Goal: Task Accomplishment & Management: Manage account settings

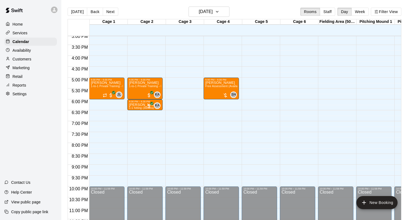
scroll to position [333, 0]
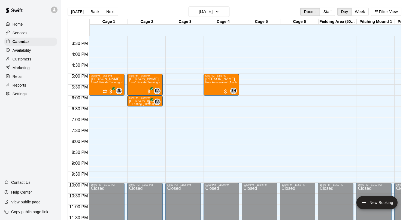
click at [26, 34] on p "Services" at bounding box center [20, 32] width 15 height 5
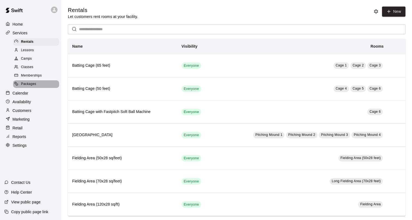
click at [34, 84] on span "Packages" at bounding box center [28, 83] width 15 height 5
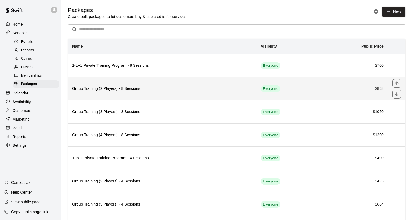
scroll to position [6, 0]
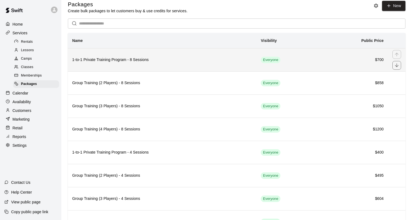
click at [226, 58] on h6 "1-to-1 Private Training Program - 8 Sessions" at bounding box center [162, 60] width 180 height 6
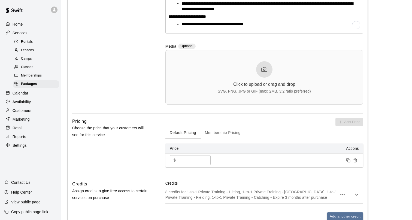
scroll to position [271, 0]
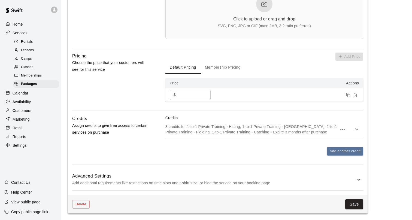
click at [358, 128] on icon "button" at bounding box center [356, 129] width 7 height 7
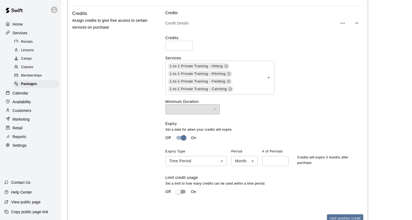
scroll to position [376, 0]
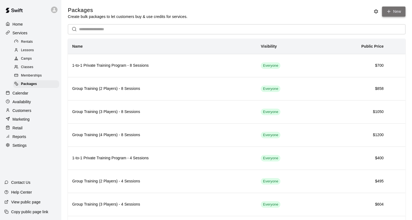
click at [390, 11] on icon at bounding box center [388, 11] width 3 height 0
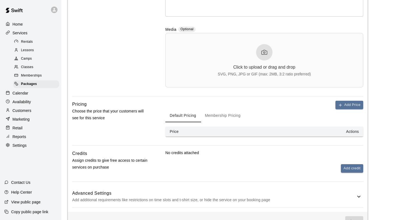
scroll to position [159, 0]
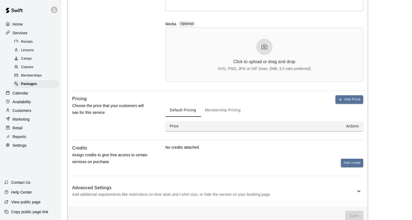
type input "**********"
click at [247, 125] on th "Actions" at bounding box center [291, 126] width 143 height 10
click at [350, 102] on button "Add Price" at bounding box center [349, 99] width 28 height 8
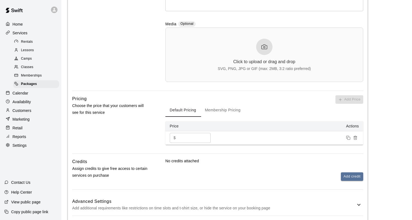
click at [201, 138] on input "*" at bounding box center [194, 138] width 33 height 10
type input "****"
click at [134, 146] on div "Pricing Choose the price that your customers will see for this service" at bounding box center [110, 124] width 76 height 58
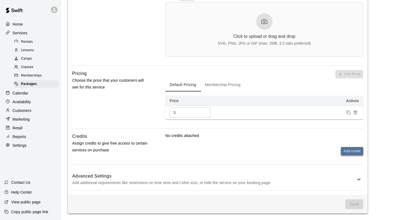
click at [351, 149] on button "Add credit" at bounding box center [352, 151] width 22 height 8
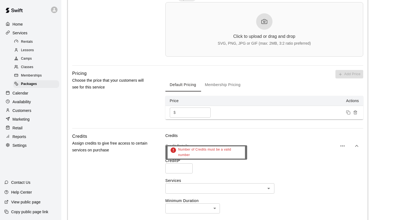
click at [189, 163] on div "Number of Credits must be a valid number" at bounding box center [206, 154] width 82 height 18
click at [180, 171] on input "number" at bounding box center [178, 168] width 27 height 10
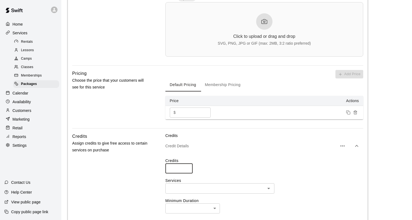
type input "**"
click at [144, 189] on div "Credits Assign credits to give free access to certain services on purchase" at bounding box center [110, 218] width 76 height 170
click at [185, 195] on div "Credits ** ​ Services ​ Minimum Duration ​ ​ Expiry Set a date for when your cr…" at bounding box center [264, 215] width 198 height 115
click at [185, 192] on input "text" at bounding box center [215, 188] width 97 height 7
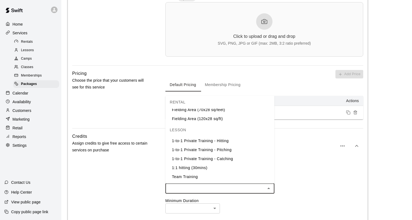
scroll to position [51, 0]
click at [216, 138] on li "1-to-1 Private Training - Hitting" at bounding box center [219, 140] width 109 height 9
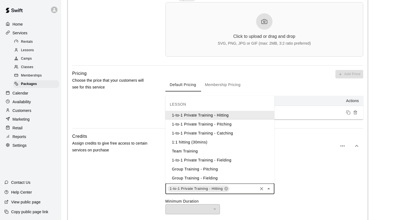
click at [248, 188] on input "text" at bounding box center [243, 189] width 27 height 7
click at [233, 124] on li "1-to-1 Private Training - Pitching" at bounding box center [219, 124] width 109 height 9
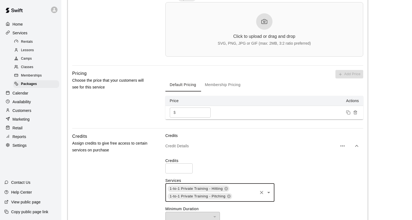
click at [243, 195] on input "text" at bounding box center [245, 196] width 24 height 7
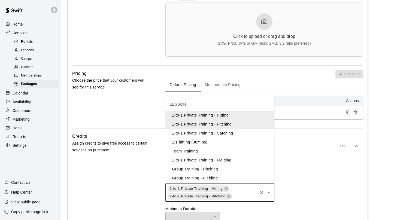
click at [240, 134] on li "1-to-1 Private Training - Catching" at bounding box center [219, 133] width 109 height 9
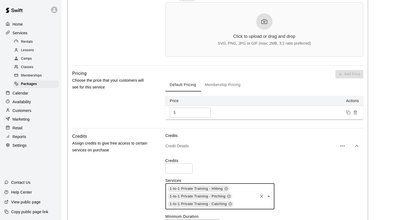
click at [246, 205] on input "text" at bounding box center [245, 204] width 23 height 7
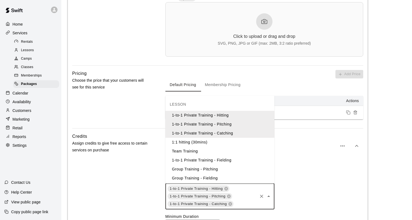
click at [231, 162] on li "1-to-1 Private Training - Fielding" at bounding box center [219, 160] width 109 height 9
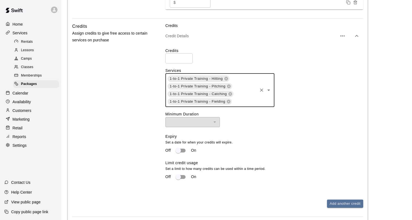
scroll to position [295, 0]
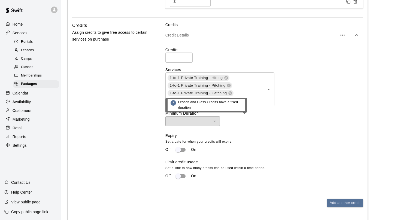
click at [200, 120] on div "​" at bounding box center [192, 121] width 54 height 10
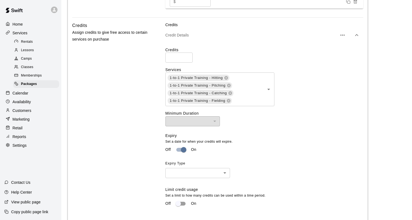
click at [191, 179] on div "Expiry Set a date for when your credits will expire. Off On Expiry Type ​ ​" at bounding box center [261, 160] width 193 height 54
click at [196, 173] on body "**********" at bounding box center [206, 2] width 412 height 594
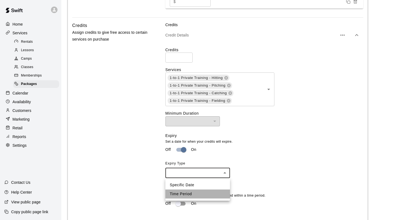
click at [195, 193] on li "Time Period" at bounding box center [197, 194] width 65 height 9
type input "******"
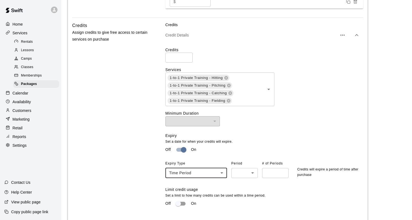
click at [238, 174] on body "**********" at bounding box center [206, 2] width 412 height 594
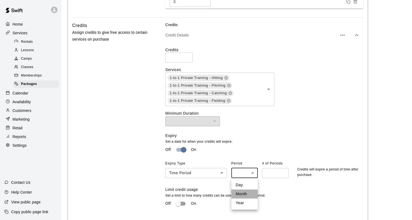
click at [243, 195] on li "Month" at bounding box center [244, 194] width 26 height 9
type input "*****"
click at [278, 172] on input "number" at bounding box center [275, 173] width 26 height 10
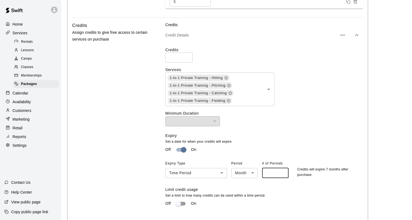
type input "*"
click at [309, 132] on div "Credits ** ​ Services 1-to-1 Private Training - Hitting 1-to-1 Private Training…" at bounding box center [264, 130] width 198 height 166
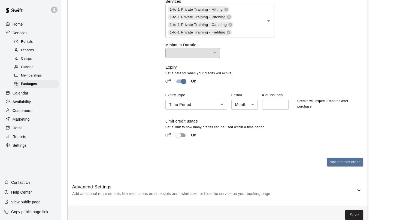
scroll to position [375, 0]
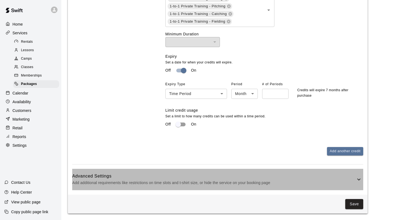
click at [339, 180] on p "Add additional requirements like restrictions on time slots and t-shirt size, o…" at bounding box center [213, 183] width 283 height 7
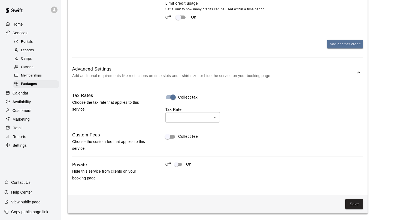
scroll to position [482, 0]
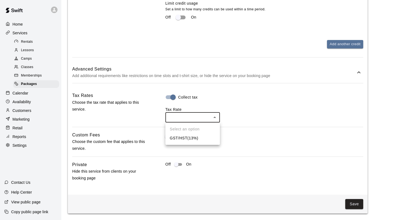
click at [188, 144] on ul "Select an option GST/HST ( 13 %)" at bounding box center [192, 134] width 54 height 22
click at [189, 141] on li "GST/HST ( 13 %)" at bounding box center [192, 138] width 54 height 9
type input "***"
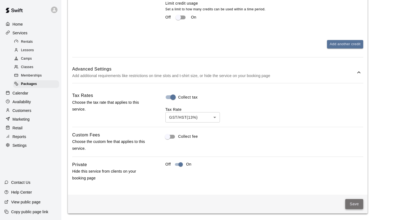
click at [355, 206] on button "Save" at bounding box center [354, 204] width 18 height 10
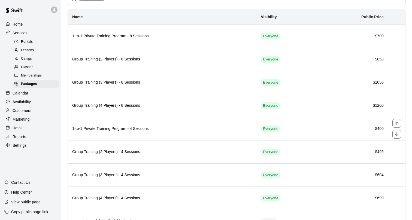
scroll to position [81, 0]
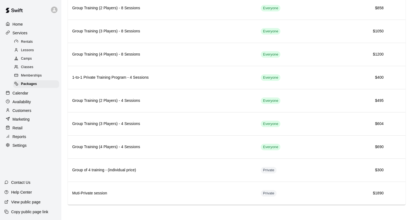
click at [37, 74] on span "Memberships" at bounding box center [31, 75] width 21 height 5
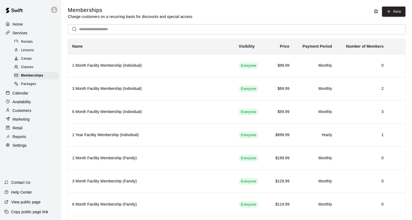
click at [31, 110] on p "Customers" at bounding box center [22, 110] width 19 height 5
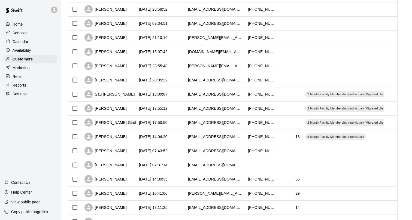
scroll to position [114, 0]
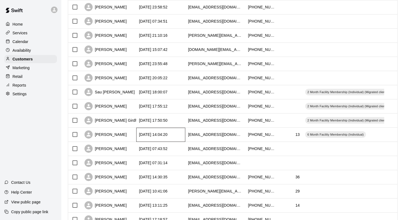
click at [144, 134] on div "[DATE] 14:04:20" at bounding box center [153, 134] width 29 height 5
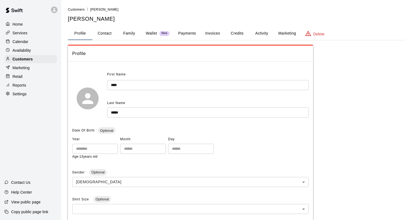
click at [259, 33] on button "Activity" at bounding box center [261, 33] width 25 height 13
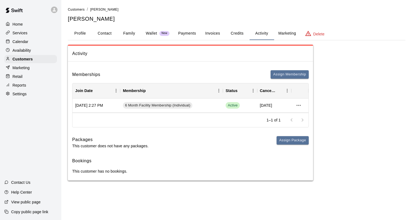
click at [232, 35] on button "Credits" at bounding box center [237, 33] width 25 height 13
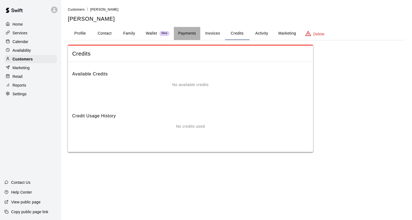
click at [183, 36] on button "Payments" at bounding box center [187, 33] width 26 height 13
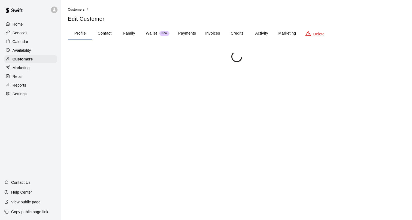
scroll to position [50, 0]
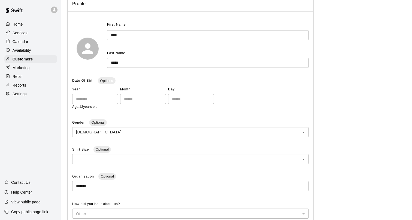
click at [24, 53] on div "Availability" at bounding box center [30, 50] width 53 height 8
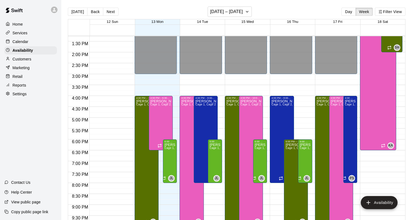
scroll to position [293, 0]
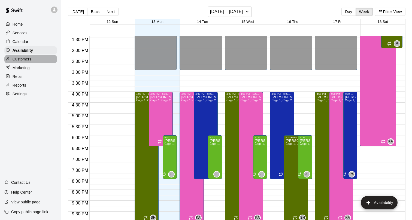
click at [25, 59] on p "Customers" at bounding box center [22, 58] width 19 height 5
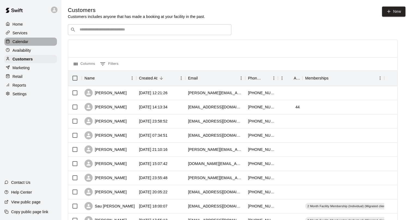
click at [30, 43] on div "Calendar" at bounding box center [30, 42] width 53 height 8
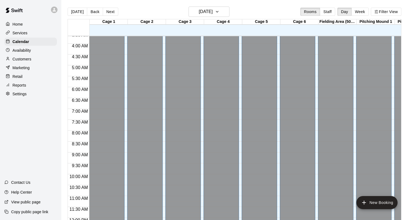
click at [194, 17] on div "[DATE] Back [DATE][DATE] Rooms Staff Day Week Filter View" at bounding box center [235, 13] width 334 height 13
click at [204, 14] on h6 "[DATE]" at bounding box center [206, 12] width 14 height 8
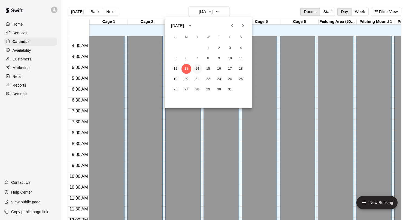
click at [196, 66] on button "14" at bounding box center [197, 69] width 10 height 10
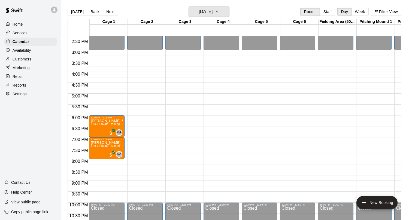
scroll to position [320, 0]
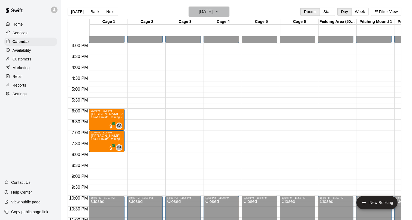
click at [199, 9] on h6 "[DATE]" at bounding box center [206, 12] width 14 height 8
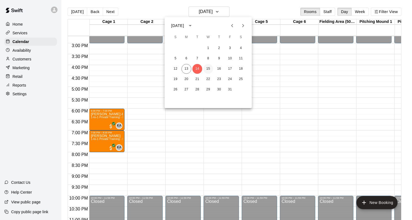
click at [207, 68] on button "15" at bounding box center [208, 69] width 10 height 10
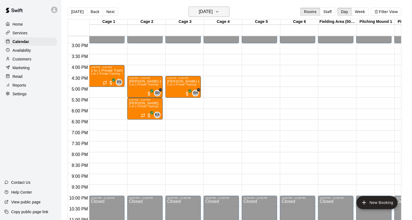
click at [223, 13] on button "[DATE]" at bounding box center [209, 12] width 41 height 10
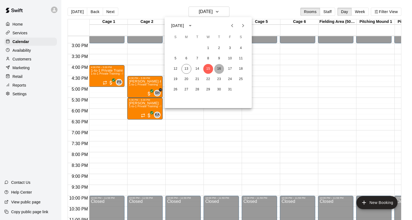
click at [217, 68] on button "16" at bounding box center [219, 69] width 10 height 10
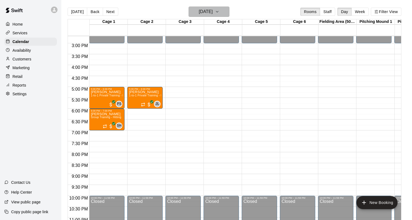
click at [207, 16] on button "[DATE]" at bounding box center [209, 12] width 41 height 10
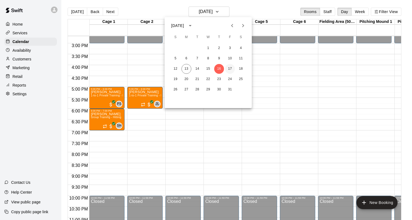
click at [232, 66] on button "17" at bounding box center [230, 69] width 10 height 10
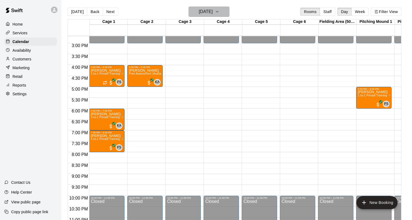
click at [213, 9] on h6 "[DATE]" at bounding box center [206, 12] width 14 height 8
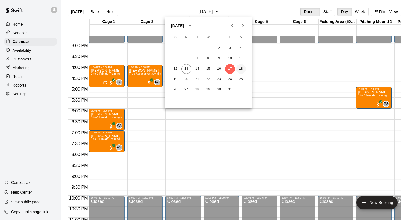
click at [244, 68] on button "18" at bounding box center [241, 69] width 10 height 10
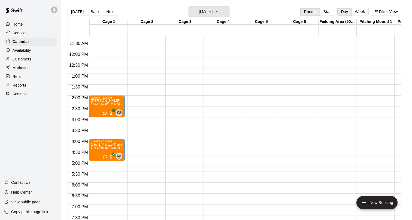
scroll to position [243, 0]
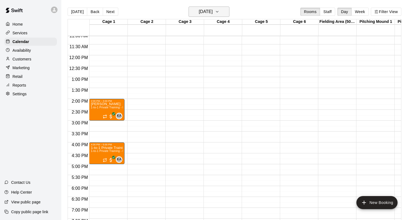
click at [208, 8] on h6 "[DATE]" at bounding box center [206, 12] width 14 height 8
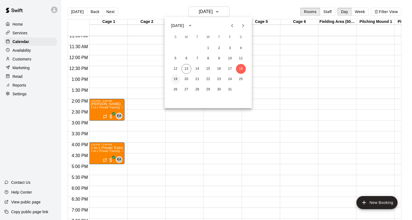
click at [174, 79] on button "19" at bounding box center [176, 79] width 10 height 10
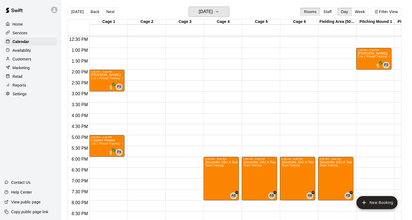
scroll to position [273, 0]
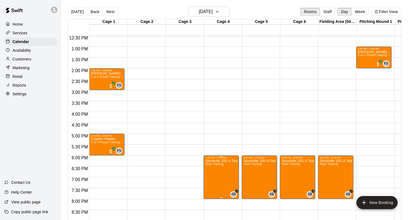
click at [210, 165] on icon "edit" at bounding box center [210, 164] width 5 height 5
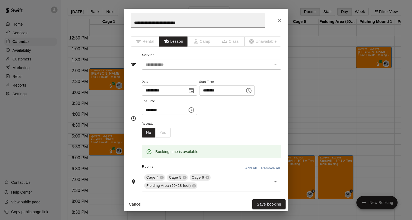
click at [277, 21] on icon "Close" at bounding box center [279, 20] width 5 height 5
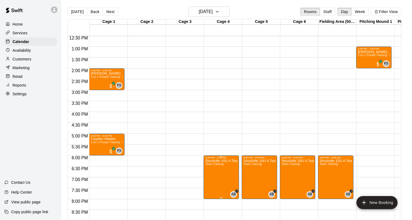
click at [211, 178] on img "edit" at bounding box center [211, 178] width 6 height 6
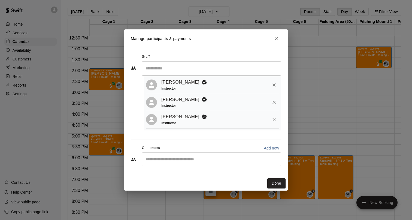
scroll to position [0, 0]
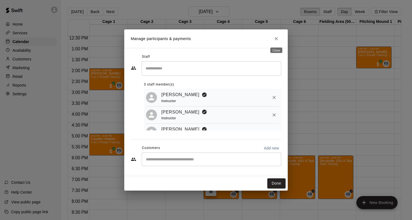
click at [277, 39] on icon "Close" at bounding box center [276, 38] width 5 height 5
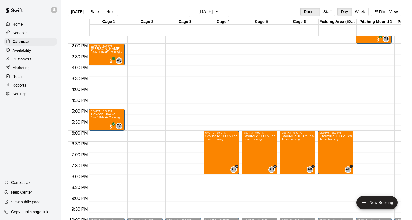
scroll to position [307, 0]
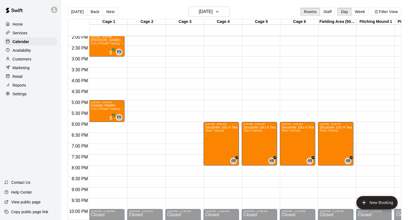
click at [37, 58] on div "Customers" at bounding box center [30, 59] width 53 height 8
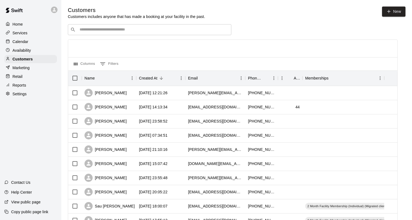
click at [156, 26] on div "​ ​" at bounding box center [149, 29] width 163 height 11
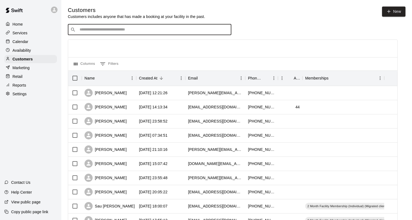
paste input "****"
click at [170, 32] on input "****" at bounding box center [149, 29] width 143 height 5
paste input "*"
type input "*****"
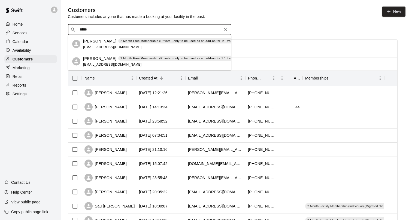
click at [164, 30] on input "*****" at bounding box center [149, 29] width 143 height 5
click at [119, 44] on div "[PERSON_NAME] 2 Month Free Membership (Private - only to be used as an add-on f…" at bounding box center [162, 44] width 158 height 12
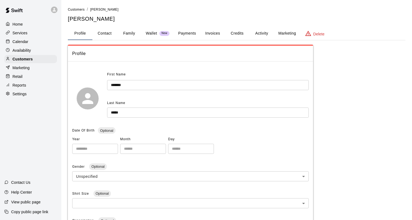
click at [258, 30] on button "Activity" at bounding box center [261, 33] width 25 height 13
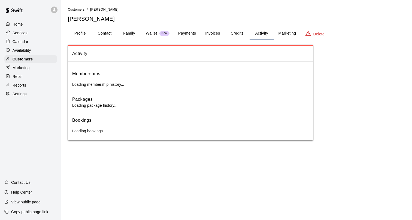
click at [230, 35] on button "Credits" at bounding box center [237, 33] width 25 height 13
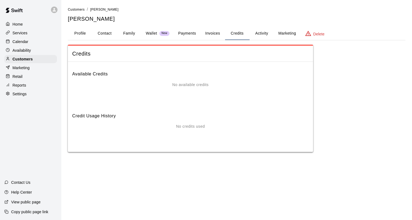
click at [208, 32] on button "Invoices" at bounding box center [212, 33] width 25 height 13
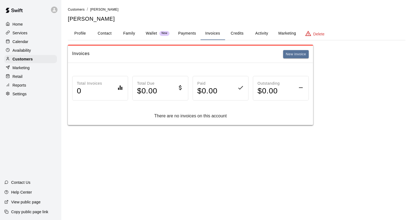
click at [189, 31] on button "Payments" at bounding box center [187, 33] width 26 height 13
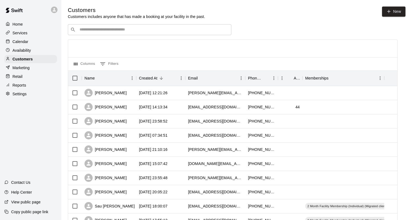
click at [101, 33] on div "​ ​" at bounding box center [149, 29] width 163 height 11
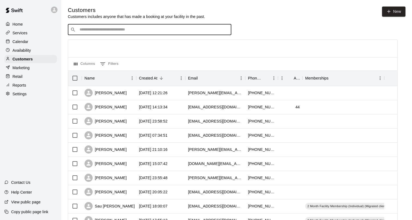
paste input "***"
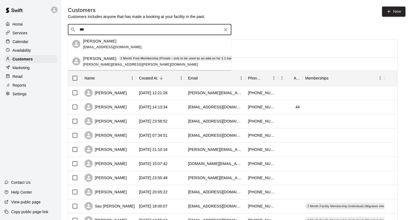
type input "***"
click at [35, 43] on div "Calendar" at bounding box center [30, 42] width 53 height 8
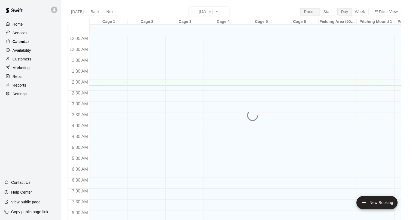
scroll to position [49, 0]
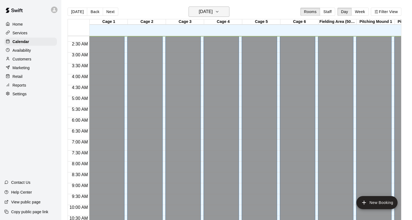
click at [219, 13] on icon "button" at bounding box center [217, 11] width 4 height 7
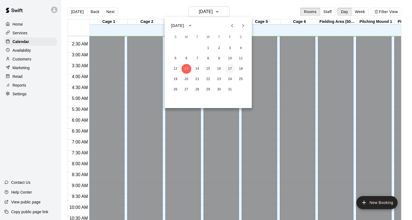
click at [231, 67] on button "17" at bounding box center [230, 69] width 10 height 10
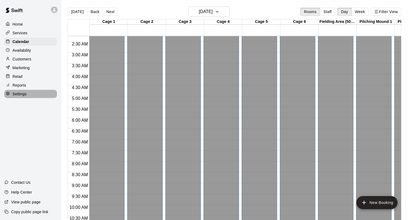
click at [27, 95] on div "Settings" at bounding box center [30, 94] width 53 height 8
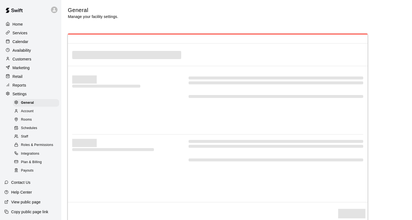
click at [29, 111] on span "Account" at bounding box center [27, 111] width 13 height 5
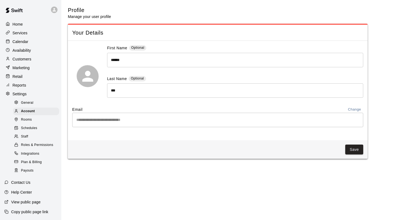
click at [35, 135] on div "Staff" at bounding box center [36, 137] width 46 height 8
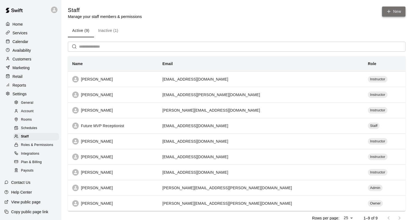
click at [400, 14] on link "New" at bounding box center [393, 12] width 23 height 10
select select "**"
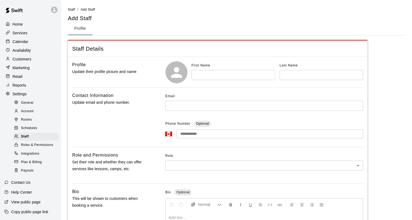
click at [237, 72] on input "text" at bounding box center [234, 75] width 84 height 10
type input "******"
type input "*******"
click at [202, 107] on input "text" at bounding box center [264, 106] width 198 height 10
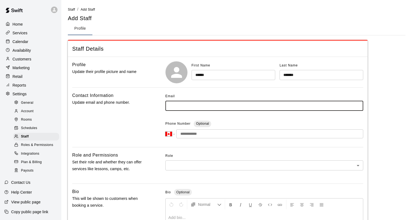
paste input "**********"
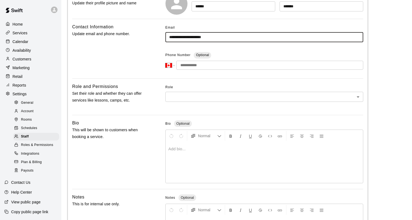
scroll to position [75, 0]
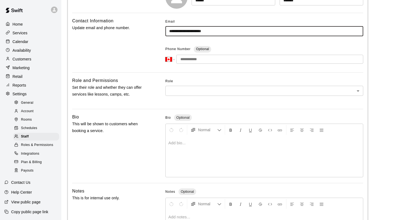
type input "**********"
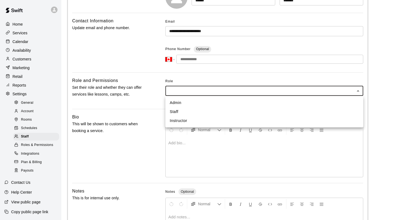
click at [234, 89] on body "**********" at bounding box center [206, 103] width 412 height 357
click at [202, 119] on li "Instructor" at bounding box center [264, 120] width 198 height 9
type input "**********"
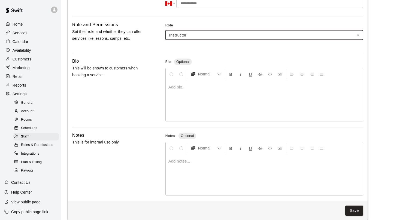
scroll to position [137, 0]
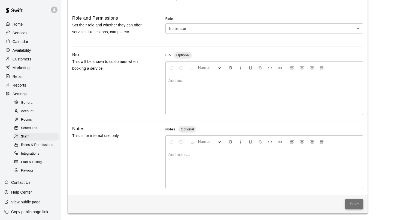
click at [356, 201] on button "Save" at bounding box center [354, 204] width 18 height 10
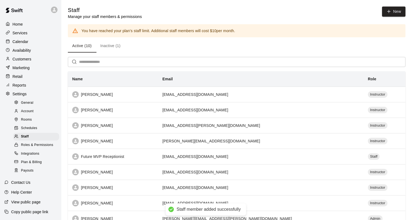
click at [28, 31] on div "Services" at bounding box center [30, 33] width 53 height 8
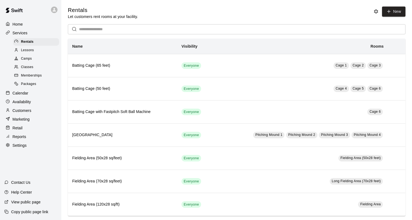
click at [35, 67] on div "Classes" at bounding box center [36, 67] width 46 height 8
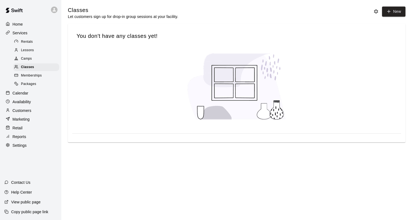
click at [43, 50] on div "Lessons" at bounding box center [36, 51] width 46 height 8
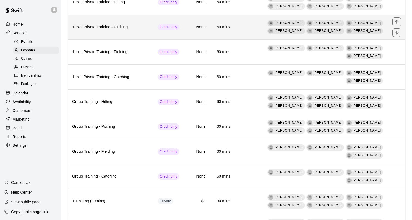
scroll to position [123, 0]
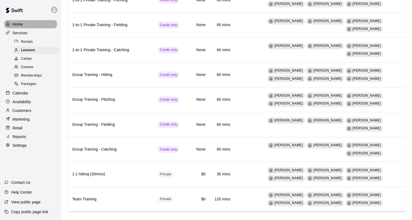
click at [18, 22] on p "Home" at bounding box center [18, 24] width 10 height 5
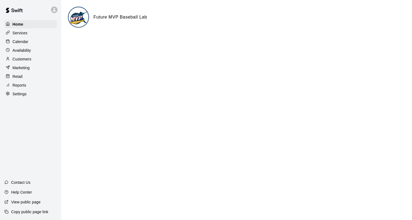
click at [34, 44] on div "Calendar" at bounding box center [30, 42] width 53 height 8
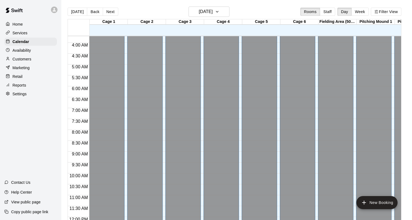
scroll to position [85, 0]
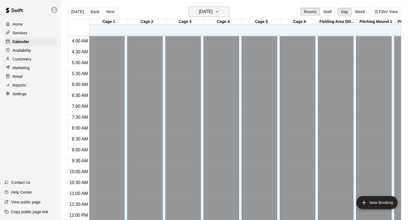
click at [208, 16] on h6 "[DATE]" at bounding box center [206, 12] width 14 height 8
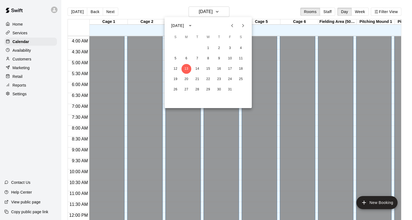
click at [155, 6] on div at bounding box center [206, 110] width 412 height 220
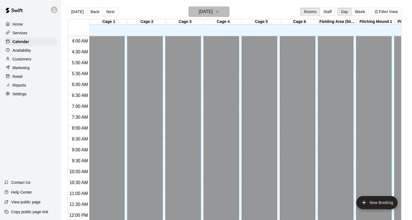
click at [203, 14] on h6 "[DATE]" at bounding box center [206, 12] width 14 height 8
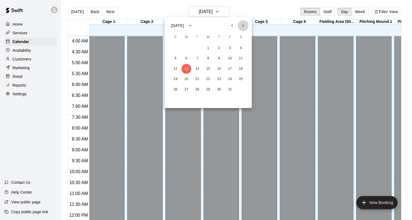
click at [243, 22] on button "Next month" at bounding box center [243, 25] width 11 height 11
click at [241, 26] on icon "Next month" at bounding box center [243, 25] width 7 height 7
click at [242, 47] on button "3" at bounding box center [241, 48] width 10 height 10
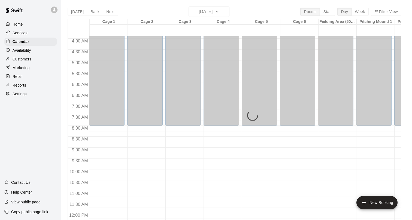
click at [219, 11] on div "[DATE] Back [DATE][DATE] Rooms Staff Day Week Filter View Cage 1 03 Sat Cage 2 …" at bounding box center [235, 117] width 334 height 220
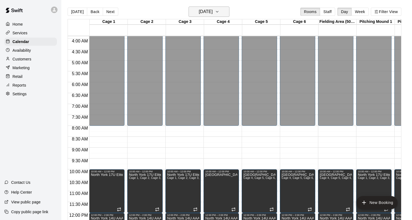
click at [219, 13] on icon "button" at bounding box center [217, 11] width 4 height 7
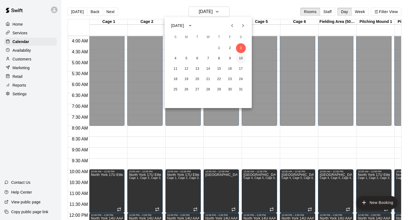
click at [243, 60] on button "10" at bounding box center [241, 59] width 10 height 10
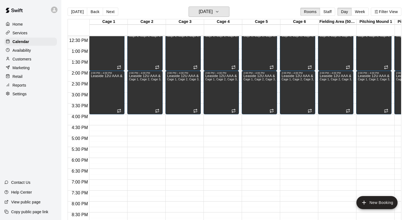
scroll to position [274, 0]
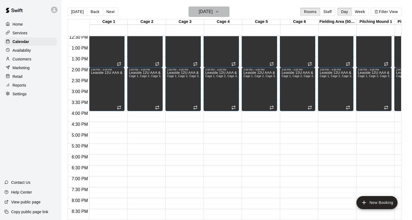
click at [205, 16] on button "[DATE]" at bounding box center [209, 12] width 41 height 10
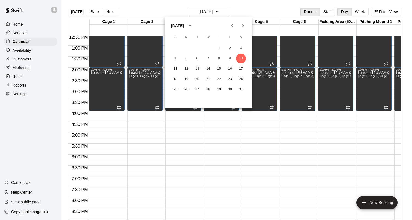
click at [231, 26] on icon "Previous month" at bounding box center [232, 25] width 7 height 7
click at [231, 26] on icon "Previous month" at bounding box center [232, 25] width 2 height 3
click at [186, 87] on button "27" at bounding box center [186, 90] width 10 height 10
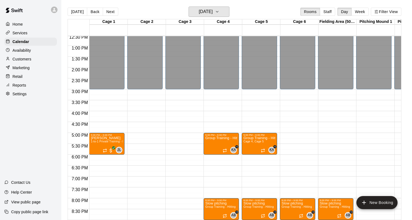
scroll to position [280, 0]
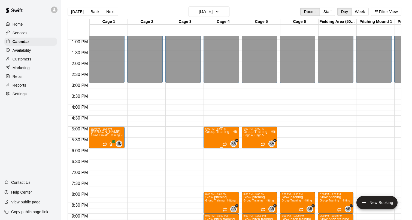
click at [211, 136] on icon "edit" at bounding box center [210, 136] width 5 height 5
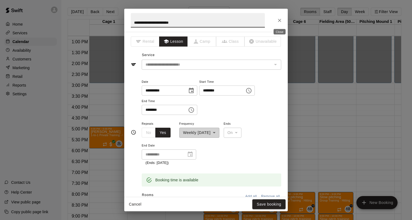
click at [278, 22] on icon "Close" at bounding box center [279, 20] width 5 height 5
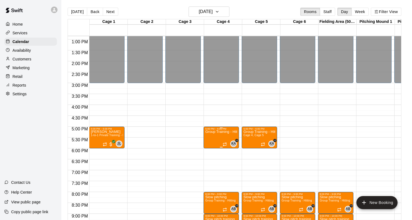
click at [212, 150] on img "edit" at bounding box center [211, 149] width 6 height 6
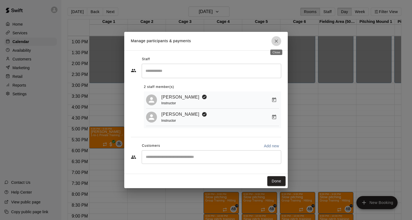
click at [277, 40] on icon "Close" at bounding box center [276, 41] width 3 height 3
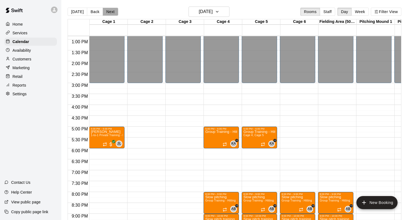
click at [107, 12] on button "Next" at bounding box center [110, 12] width 15 height 8
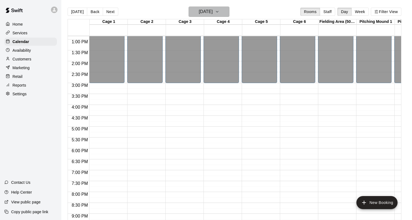
click at [199, 15] on h6 "[DATE]" at bounding box center [206, 12] width 14 height 8
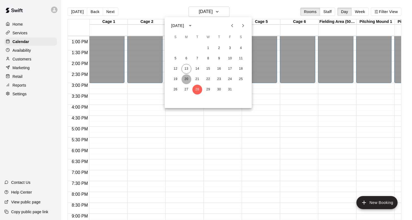
click at [187, 78] on button "20" at bounding box center [186, 79] width 10 height 10
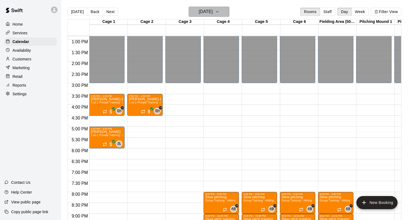
click at [208, 10] on h6 "[DATE]" at bounding box center [206, 12] width 14 height 8
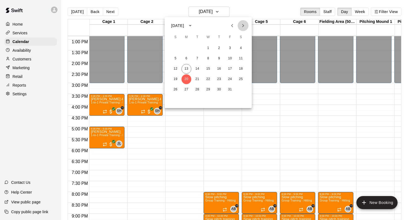
click at [245, 23] on icon "Next month" at bounding box center [243, 25] width 7 height 7
click at [186, 54] on button "3" at bounding box center [186, 59] width 10 height 10
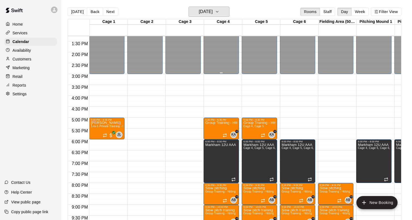
scroll to position [289, 0]
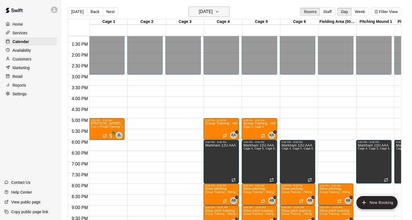
click at [218, 11] on icon "button" at bounding box center [217, 11] width 2 height 1
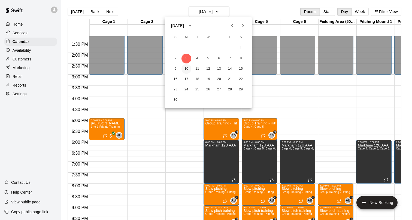
click at [188, 69] on button "10" at bounding box center [186, 69] width 10 height 10
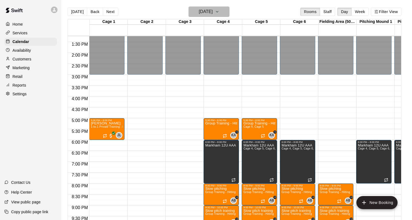
click at [213, 12] on h6 "[DATE]" at bounding box center [206, 12] width 14 height 8
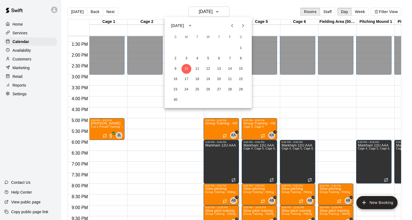
click at [204, 12] on div at bounding box center [206, 110] width 412 height 220
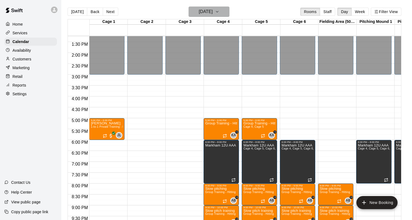
click at [204, 12] on h6 "[DATE]" at bounding box center [206, 12] width 14 height 8
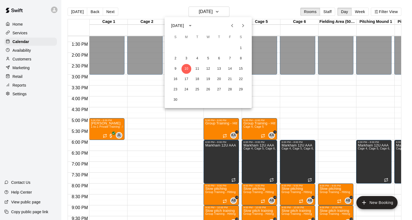
click at [184, 23] on div "[DATE]" at bounding box center [177, 26] width 13 height 6
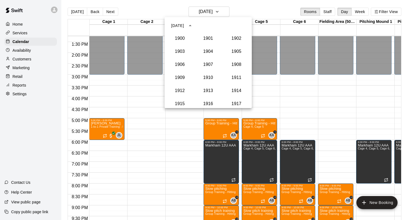
scroll to position [505, 0]
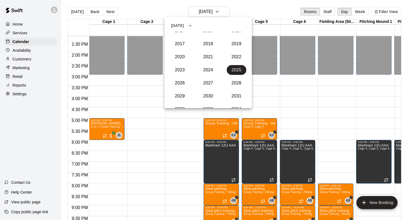
click at [242, 9] on div at bounding box center [206, 110] width 412 height 220
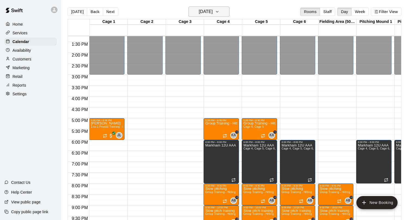
click at [211, 11] on h6 "[DATE]" at bounding box center [206, 12] width 14 height 8
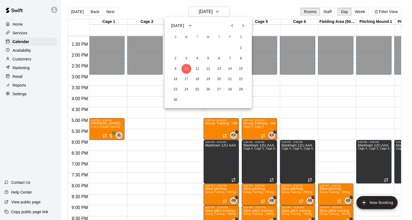
click at [232, 26] on icon "Previous month" at bounding box center [232, 25] width 7 height 7
click at [185, 86] on button "27" at bounding box center [186, 90] width 10 height 10
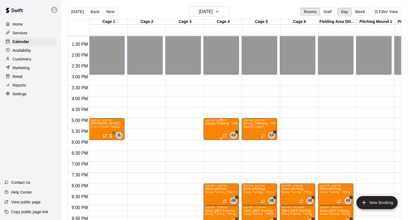
click at [209, 141] on img "edit" at bounding box center [211, 141] width 6 height 6
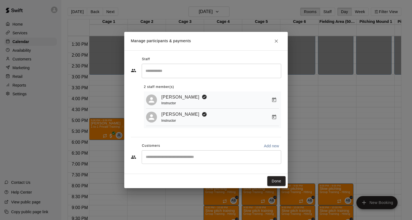
click at [159, 158] on input "Start typing to search customers..." at bounding box center [211, 156] width 135 height 5
click at [262, 84] on div "2 staff member(s)" at bounding box center [212, 87] width 137 height 9
click at [170, 155] on input "Start typing to search customers..." at bounding box center [211, 156] width 135 height 5
click at [276, 41] on icon "Close" at bounding box center [276, 41] width 3 height 3
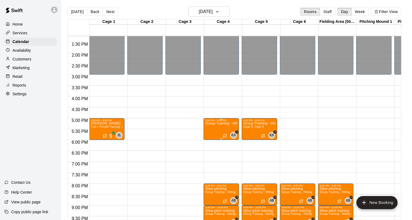
click at [208, 128] on icon "edit" at bounding box center [211, 128] width 7 height 7
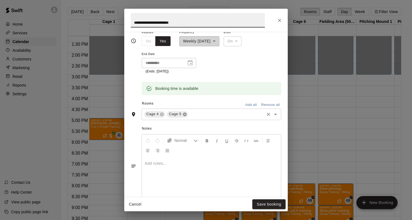
click at [184, 114] on icon at bounding box center [185, 115] width 4 height 4
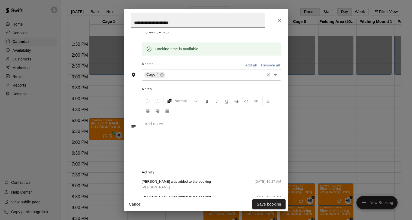
scroll to position [136, 0]
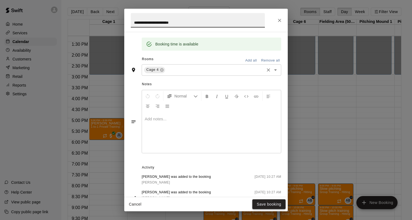
click at [271, 204] on button "Save booking" at bounding box center [268, 204] width 33 height 10
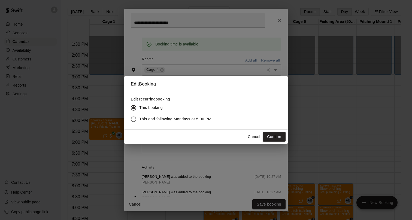
click at [177, 117] on span "This and following Mondays at 5:00 PM" at bounding box center [175, 119] width 72 height 6
click at [272, 137] on button "Confirm" at bounding box center [274, 137] width 23 height 10
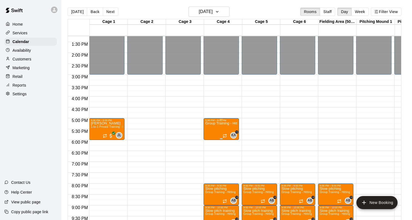
click at [220, 123] on p "Group Training - Hitting" at bounding box center [221, 123] width 32 height 0
click at [213, 141] on img "edit" at bounding box center [211, 142] width 6 height 6
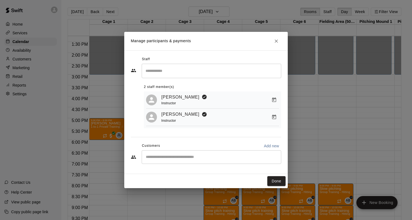
click at [223, 118] on div "[PERSON_NAME] Instructor" at bounding box center [220, 117] width 118 height 13
click at [183, 113] on link "[PERSON_NAME]" at bounding box center [180, 114] width 38 height 7
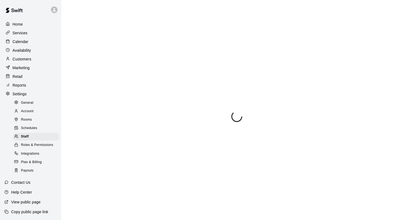
select select "**"
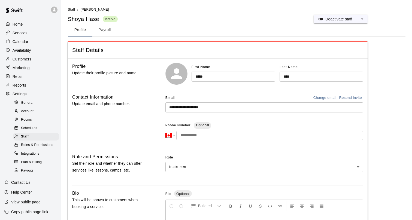
scroll to position [35, 0]
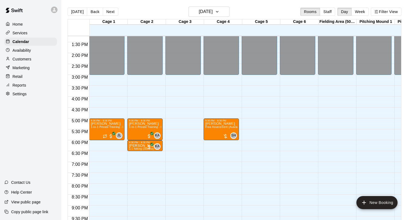
scroll to position [292, 0]
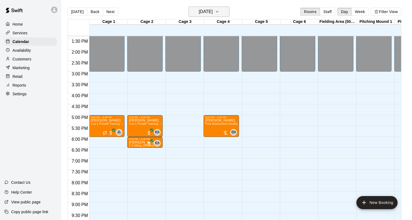
click at [213, 10] on h6 "[DATE]" at bounding box center [206, 12] width 14 height 8
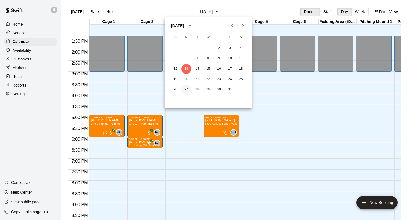
click at [186, 89] on button "27" at bounding box center [186, 90] width 10 height 10
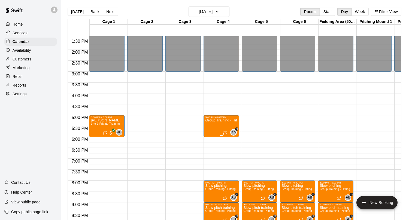
click at [212, 139] on img "edit" at bounding box center [211, 137] width 6 height 6
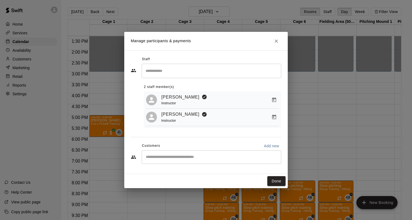
click at [245, 116] on div "[PERSON_NAME] Instructor" at bounding box center [220, 117] width 118 height 13
click at [274, 116] on icon "Manage bookings & payment" at bounding box center [274, 117] width 4 height 5
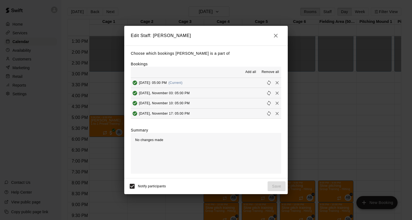
click at [270, 73] on span "Remove all" at bounding box center [270, 71] width 17 height 5
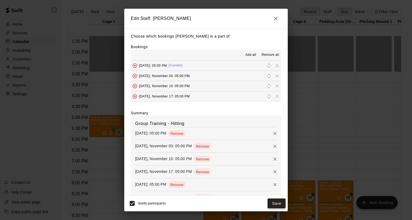
click at [278, 205] on button "Save" at bounding box center [277, 204] width 18 height 10
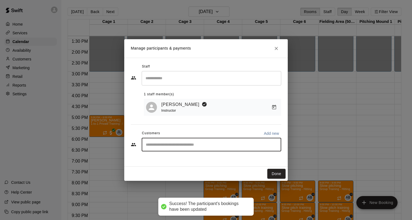
click at [210, 145] on input "Start typing to search customers..." at bounding box center [211, 144] width 135 height 5
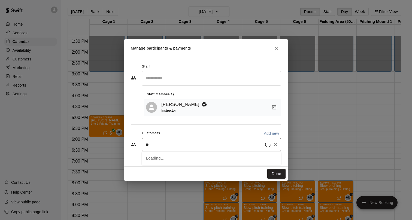
type input "*"
type input "***"
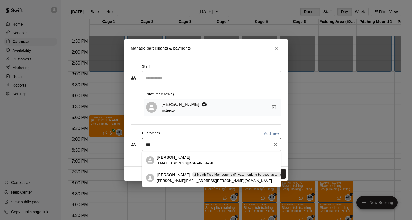
click at [165, 183] on div "[PERSON_NAME] 2 Month Free Membership (Private - only to be used as an add-on f…" at bounding box center [236, 178] width 158 height 12
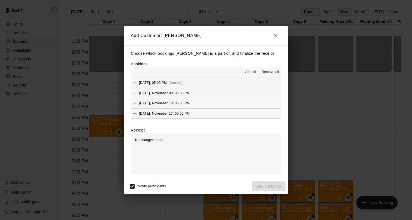
click at [252, 68] on button "Add all" at bounding box center [250, 72] width 17 height 9
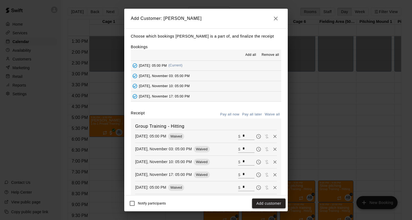
click at [265, 202] on button "Add customer" at bounding box center [269, 204] width 34 height 10
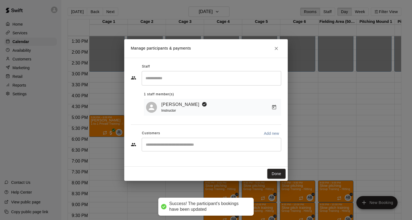
scroll to position [43, 0]
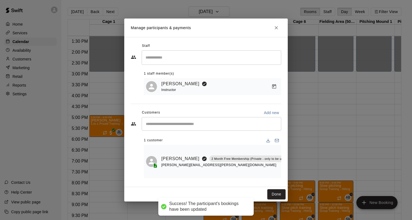
click at [180, 125] on input "Start typing to search customers..." at bounding box center [211, 123] width 135 height 5
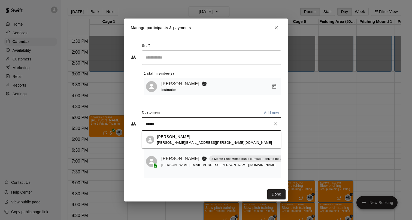
type input "*******"
click at [188, 142] on span "[PERSON_NAME][EMAIL_ADDRESS][PERSON_NAME][DOMAIN_NAME]" at bounding box center [214, 143] width 115 height 4
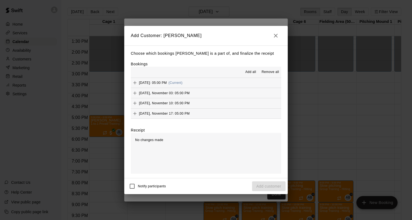
click at [250, 72] on span "Add all" at bounding box center [250, 71] width 11 height 5
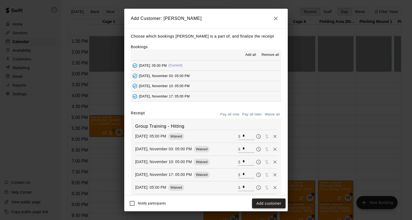
click at [259, 201] on button "Add customer" at bounding box center [269, 204] width 34 height 10
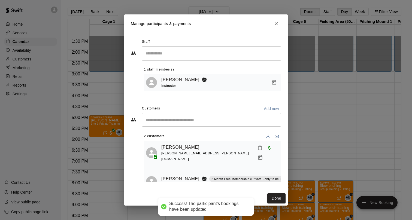
click at [198, 112] on div "Customers Add new" at bounding box center [206, 108] width 150 height 9
click at [195, 118] on input "Start typing to search customers..." at bounding box center [211, 119] width 135 height 5
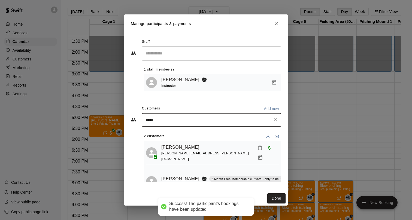
type input "******"
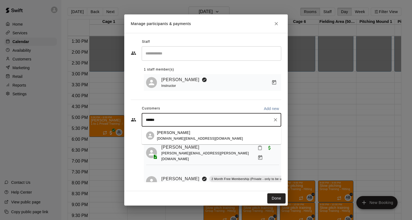
click at [185, 137] on span "[DOMAIN_NAME][EMAIL_ADDRESS][DOMAIN_NAME]" at bounding box center [200, 139] width 86 height 4
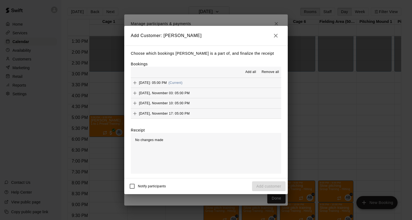
click at [249, 72] on span "Add all" at bounding box center [250, 71] width 11 height 5
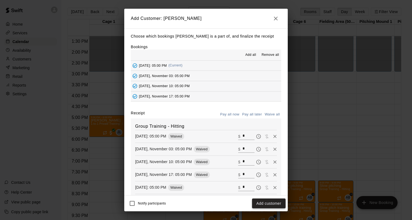
click at [262, 203] on button "Add customer" at bounding box center [269, 204] width 34 height 10
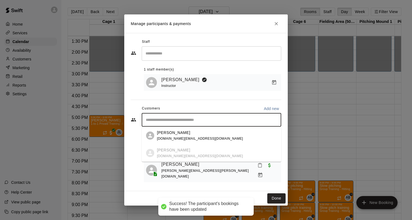
click at [196, 122] on input "Start typing to search customers..." at bounding box center [211, 119] width 135 height 5
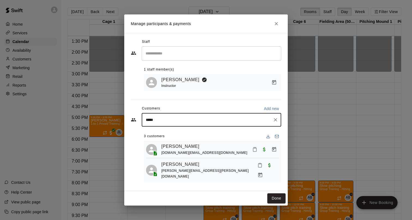
type input "******"
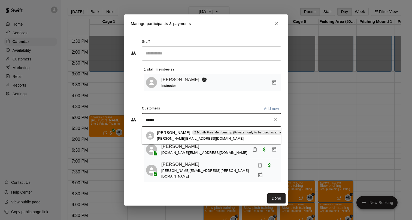
click at [190, 135] on div "[PERSON_NAME] 2 Month Free Membership (Private - only to be used as an add-on f…" at bounding box center [236, 133] width 158 height 6
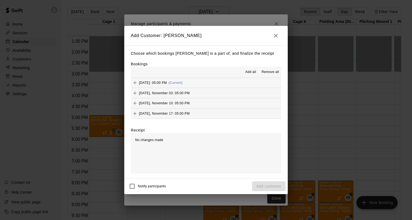
click at [254, 72] on span "Add all" at bounding box center [250, 71] width 11 height 5
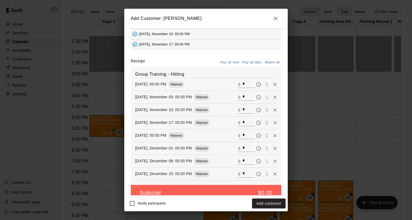
scroll to position [62, 0]
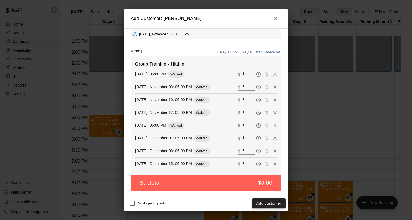
click at [267, 201] on button "Add customer" at bounding box center [269, 204] width 34 height 10
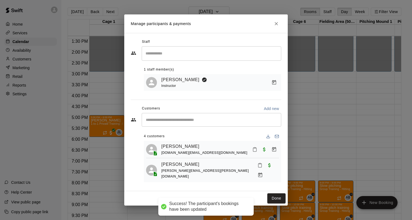
click at [175, 117] on div "​" at bounding box center [212, 120] width 140 height 14
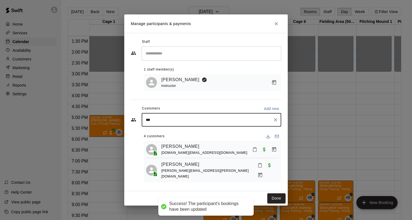
type input "****"
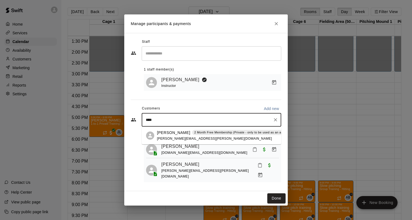
click at [167, 134] on p "[PERSON_NAME]" at bounding box center [173, 133] width 33 height 6
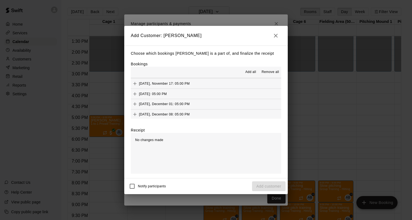
scroll to position [32, 0]
click at [249, 72] on span "Add all" at bounding box center [250, 71] width 11 height 5
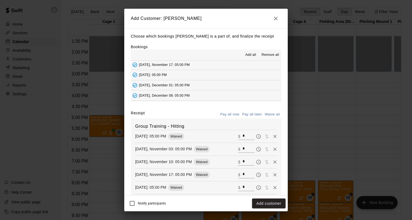
scroll to position [62, 0]
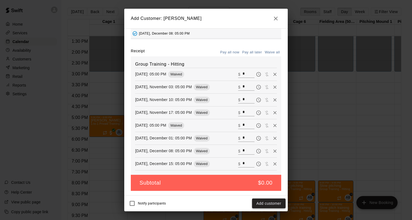
click at [264, 201] on button "Add customer" at bounding box center [269, 204] width 34 height 10
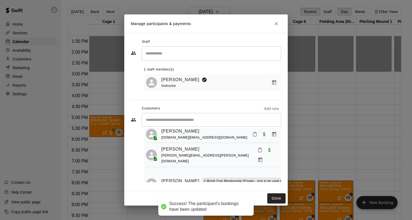
scroll to position [0, 0]
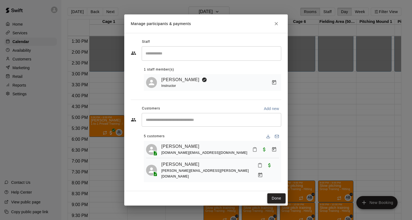
click at [278, 197] on button "Done" at bounding box center [276, 198] width 18 height 10
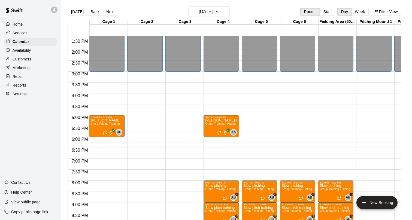
click at [258, 116] on div "12:00 AM – 3:00 PM Closed 8:00 PM – 9:00 PM Slow pitching Group Training - Hitt…" at bounding box center [259, 6] width 35 height 523
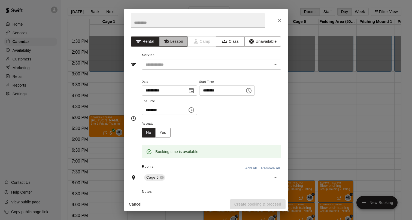
click at [173, 42] on button "Lesson" at bounding box center [173, 42] width 29 height 10
click at [172, 59] on div "Service ​" at bounding box center [206, 60] width 150 height 19
click at [173, 64] on input "text" at bounding box center [203, 64] width 120 height 7
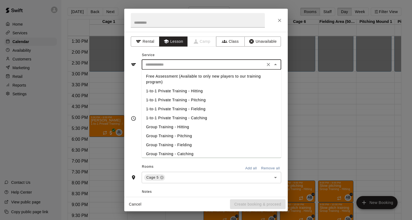
click at [188, 128] on li "Group Training - Hitting" at bounding box center [212, 127] width 140 height 9
type input "**********"
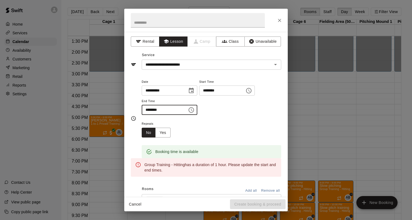
click at [150, 109] on input "********" at bounding box center [163, 110] width 42 height 10
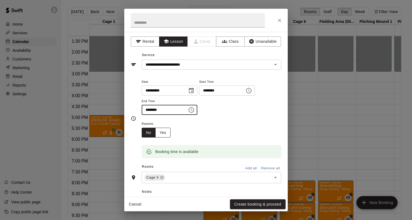
type input "********"
click at [166, 130] on button "Yes" at bounding box center [162, 133] width 15 height 10
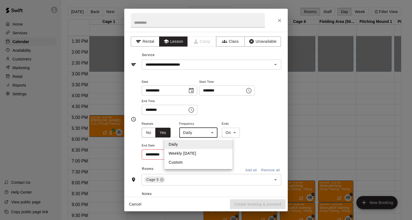
click at [200, 133] on body "Home Services Calendar Availability Customers Marketing Retail Reports Settings…" at bounding box center [206, 114] width 412 height 229
click at [194, 156] on li "Weekly [DATE]" at bounding box center [198, 153] width 68 height 9
type input "******"
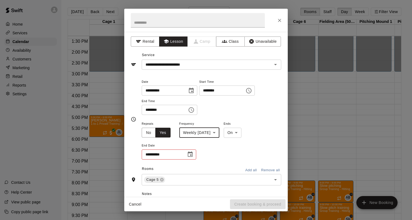
click at [185, 155] on button "Choose date" at bounding box center [190, 154] width 11 height 11
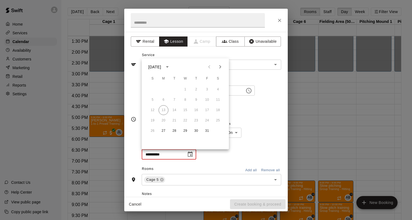
click at [222, 68] on icon "Next month" at bounding box center [220, 67] width 7 height 7
click at [220, 66] on icon "Next month" at bounding box center [220, 66] width 2 height 3
click at [163, 107] on button "15" at bounding box center [164, 110] width 10 height 10
type input "**********"
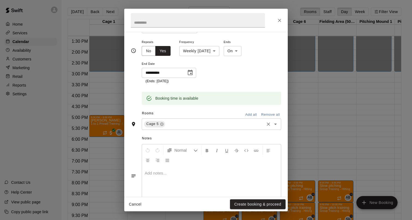
scroll to position [103, 0]
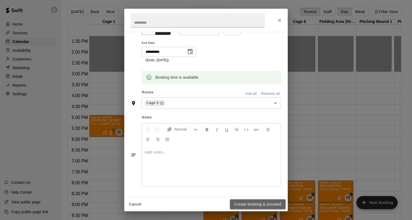
click at [247, 204] on button "Create booking & proceed" at bounding box center [258, 204] width 56 height 10
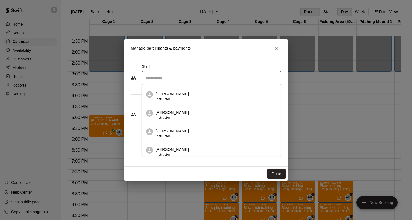
click at [196, 81] on input "Search staff" at bounding box center [211, 79] width 135 height 10
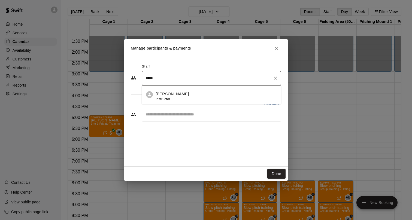
click at [193, 93] on div "[PERSON_NAME] Instructor" at bounding box center [216, 96] width 121 height 11
type input "*****"
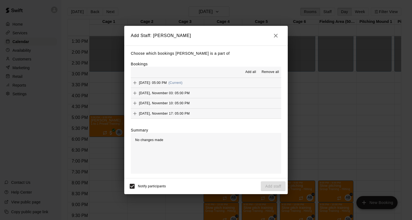
click at [247, 69] on button "Add all" at bounding box center [250, 72] width 17 height 9
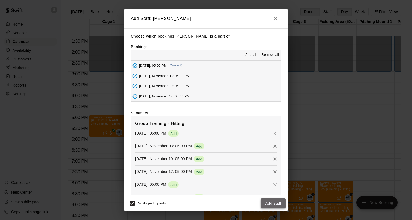
click at [274, 202] on button "Add staff" at bounding box center [273, 204] width 25 height 10
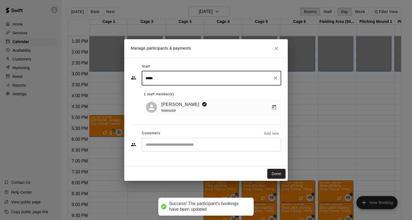
click at [190, 147] on input "Start typing to search customers..." at bounding box center [211, 144] width 135 height 5
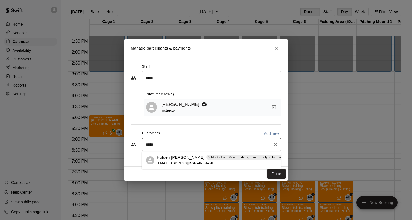
type input "******"
click at [185, 162] on span "[EMAIL_ADDRESS][DOMAIN_NAME]" at bounding box center [186, 164] width 59 height 4
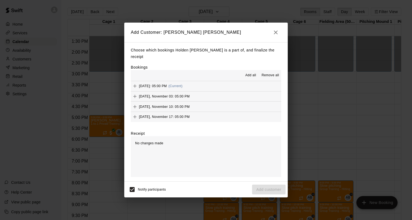
click at [254, 75] on span "Add all" at bounding box center [250, 75] width 11 height 5
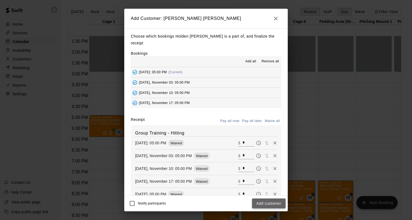
click at [265, 202] on button "Add customer" at bounding box center [269, 204] width 34 height 10
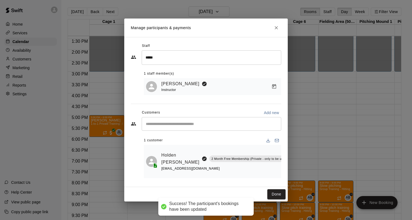
click at [209, 127] on div "​" at bounding box center [212, 124] width 140 height 14
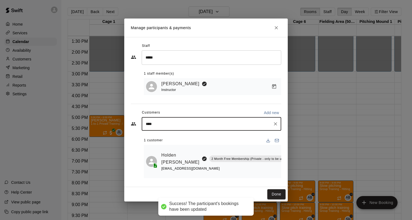
type input "*****"
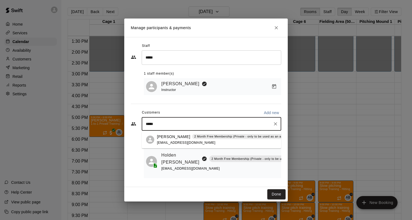
click at [192, 140] on div "[PERSON_NAME] 2 Month Free Membership (Private - only to be used as an add-on f…" at bounding box center [236, 140] width 158 height 12
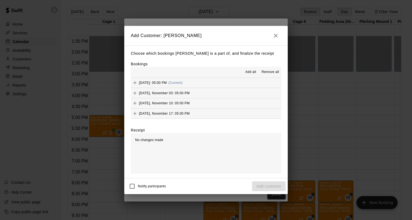
click at [252, 70] on span "Add all" at bounding box center [250, 71] width 11 height 5
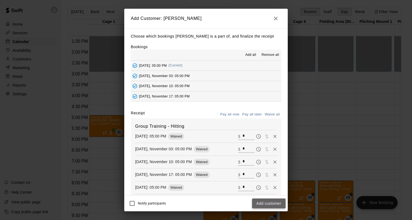
click at [262, 202] on button "Add customer" at bounding box center [269, 204] width 34 height 10
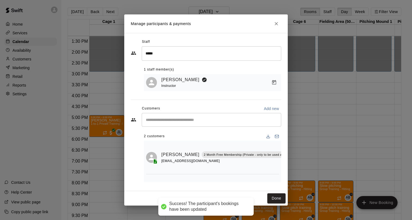
click at [215, 119] on input "Start typing to search customers..." at bounding box center [211, 119] width 135 height 5
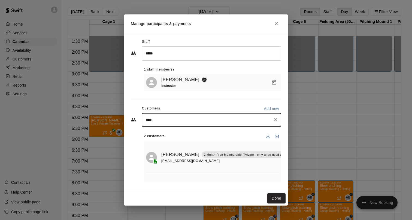
type input "*****"
click at [183, 136] on div "[PERSON_NAME] [PERSON_NAME][EMAIL_ADDRESS][DOMAIN_NAME]" at bounding box center [186, 136] width 59 height 12
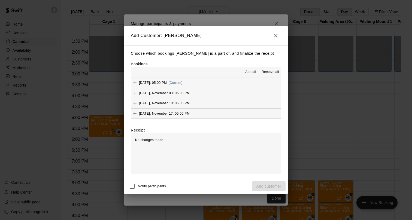
click at [249, 75] on span "Add all" at bounding box center [250, 71] width 11 height 5
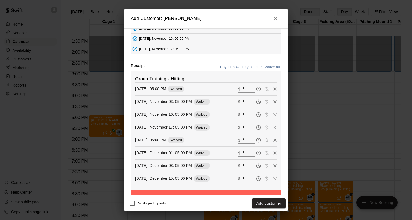
scroll to position [62, 0]
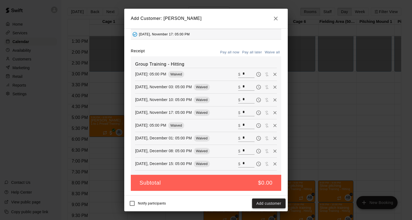
click at [274, 202] on button "Add customer" at bounding box center [269, 204] width 34 height 10
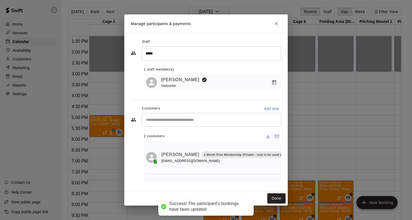
scroll to position [43, 0]
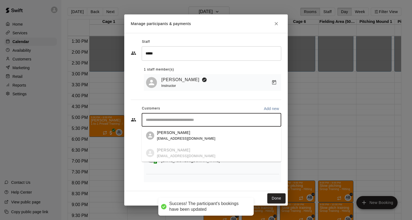
click at [184, 120] on input "Start typing to search customers..." at bounding box center [211, 119] width 135 height 5
type input "*"
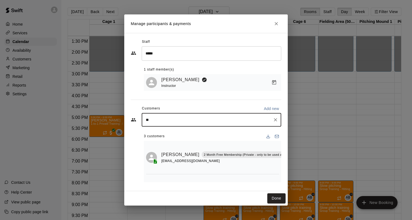
type input "*"
type input "**********"
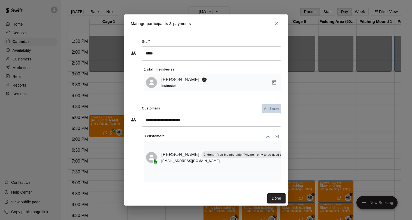
click at [278, 107] on p "Add new" at bounding box center [271, 108] width 15 height 5
select select "**"
click at [267, 108] on p "Add new" at bounding box center [271, 108] width 15 height 5
select select "**"
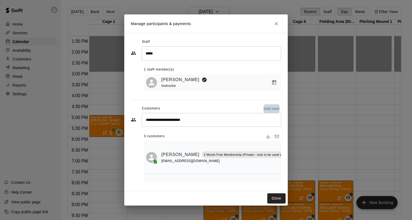
select select "**"
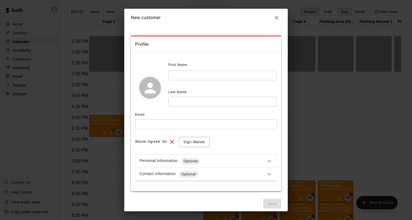
click at [230, 73] on input "text" at bounding box center [222, 75] width 108 height 10
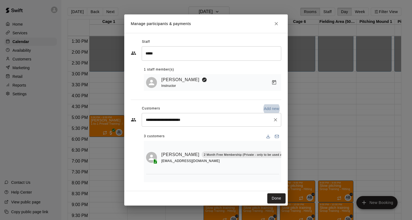
click at [209, 120] on input "**********" at bounding box center [207, 119] width 126 height 5
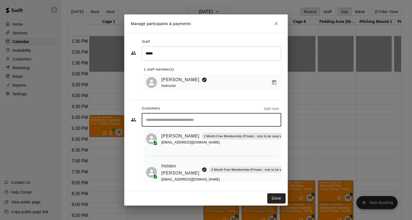
scroll to position [45, 0]
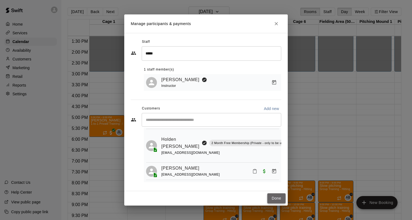
click at [275, 200] on button "Done" at bounding box center [276, 198] width 18 height 10
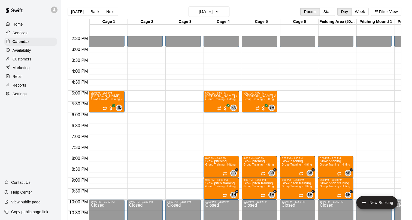
scroll to position [333, 0]
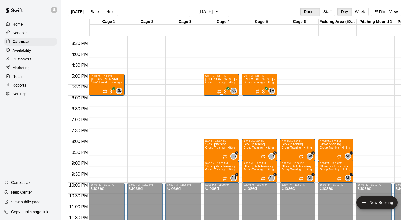
click at [214, 84] on span "Group Training - Hitting" at bounding box center [220, 82] width 30 height 3
click at [210, 100] on img "edit" at bounding box center [211, 99] width 6 height 6
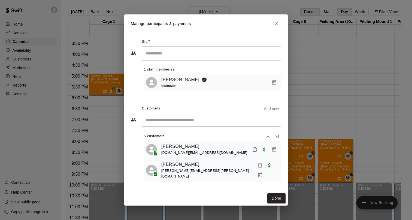
scroll to position [96, 0]
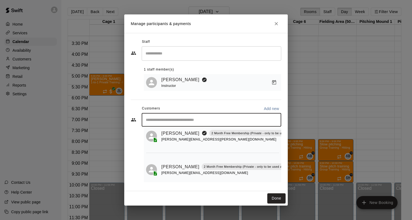
click at [194, 122] on input "Start typing to search customers..." at bounding box center [211, 119] width 135 height 5
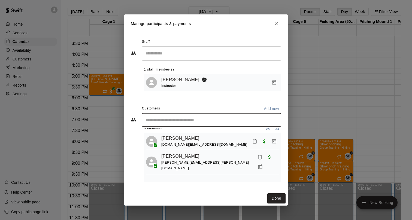
scroll to position [0, 0]
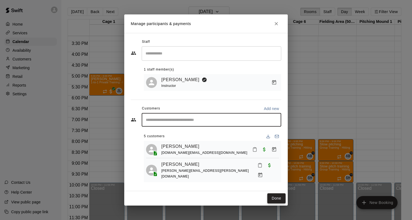
click at [275, 198] on button "Done" at bounding box center [276, 198] width 18 height 10
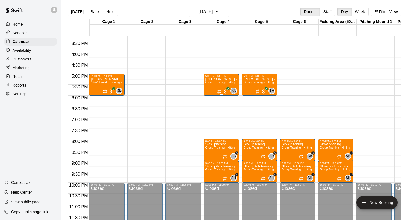
click at [217, 81] on span "Group Training - Hitting" at bounding box center [220, 82] width 30 height 3
click at [213, 88] on icon "edit" at bounding box center [211, 86] width 7 height 7
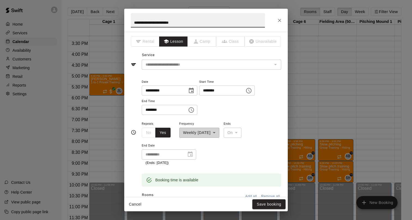
scroll to position [232, 0]
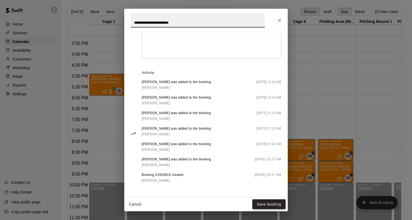
click at [263, 202] on button "Save booking" at bounding box center [268, 204] width 33 height 10
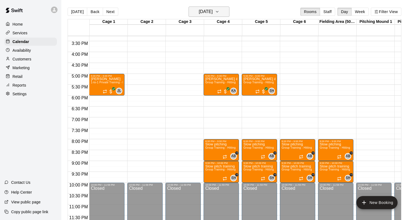
click at [208, 12] on h6 "[DATE]" at bounding box center [206, 12] width 14 height 8
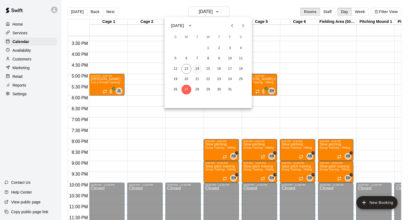
click at [196, 69] on button "14" at bounding box center [197, 69] width 10 height 10
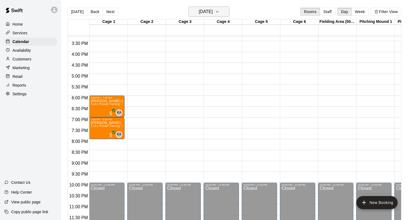
click at [200, 11] on h6 "[DATE]" at bounding box center [206, 12] width 14 height 8
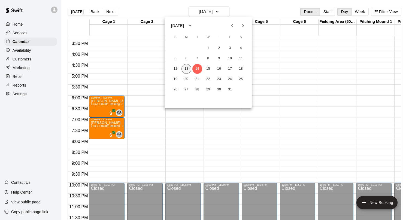
click at [187, 67] on button "13" at bounding box center [186, 69] width 10 height 10
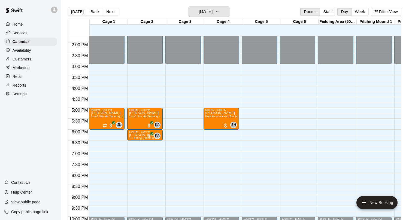
scroll to position [298, 0]
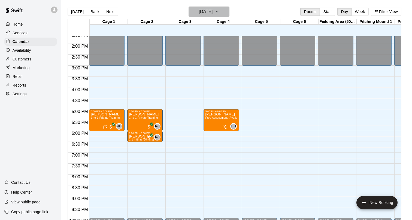
click at [209, 14] on h6 "[DATE]" at bounding box center [206, 12] width 14 height 8
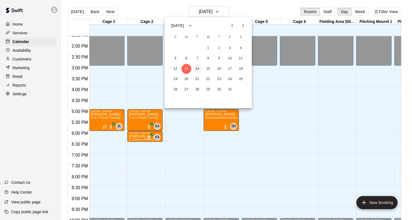
click at [196, 73] on button "14" at bounding box center [197, 69] width 10 height 10
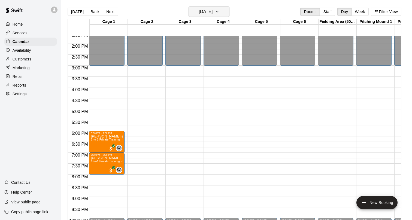
click at [213, 13] on h6 "[DATE]" at bounding box center [206, 12] width 14 height 8
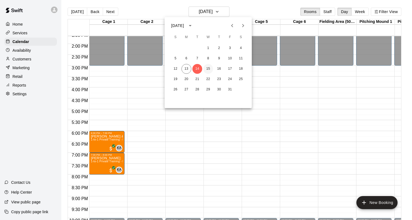
click at [212, 70] on button "15" at bounding box center [208, 69] width 10 height 10
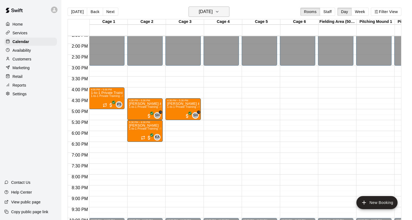
click at [213, 15] on h6 "[DATE]" at bounding box center [206, 12] width 14 height 8
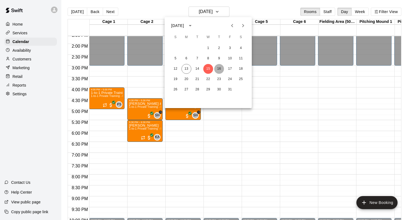
click at [220, 70] on button "16" at bounding box center [219, 69] width 10 height 10
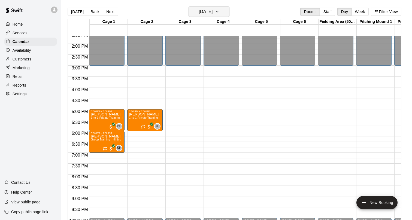
click at [208, 12] on h6 "[DATE]" at bounding box center [206, 12] width 14 height 8
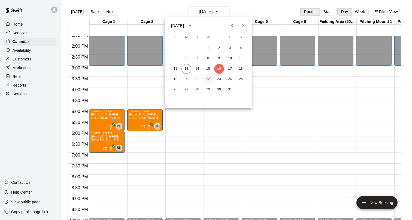
click at [208, 77] on button "22" at bounding box center [208, 79] width 10 height 10
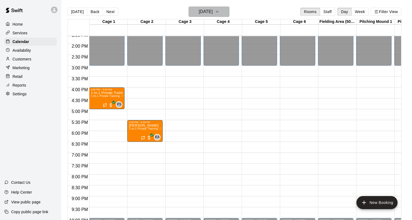
click at [210, 14] on h6 "[DATE]" at bounding box center [206, 12] width 14 height 8
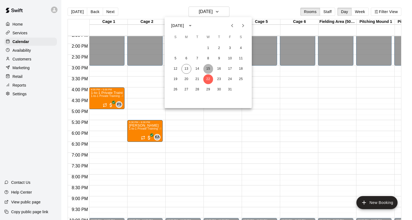
click at [208, 70] on button "15" at bounding box center [208, 69] width 10 height 10
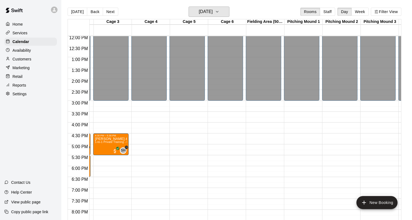
scroll to position [0, 108]
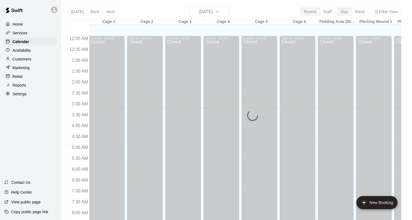
scroll to position [72, 0]
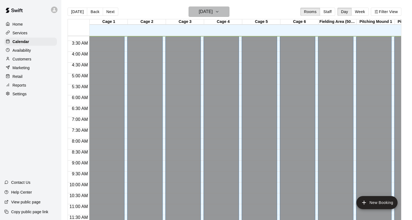
click at [213, 10] on h6 "[DATE]" at bounding box center [206, 12] width 14 height 8
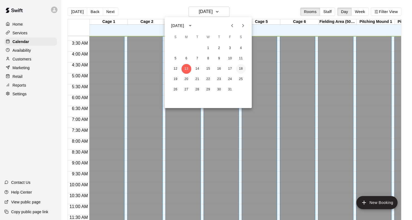
click at [241, 71] on button "18" at bounding box center [241, 69] width 10 height 10
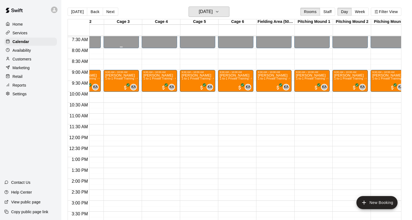
scroll to position [0, 0]
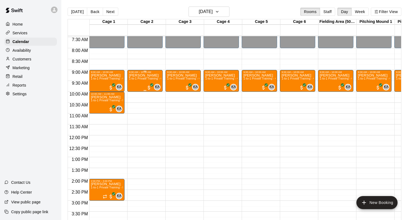
click at [133, 81] on div "[PERSON_NAME] 1-to-1 Private Training - Catching" at bounding box center [145, 184] width 32 height 220
click at [101, 78] on div at bounding box center [206, 110] width 412 height 220
click at [101, 82] on div "[PERSON_NAME] 1-to-1 Private Training - Catching" at bounding box center [107, 184] width 32 height 220
click at [99, 80] on icon "edit" at bounding box center [96, 79] width 7 height 7
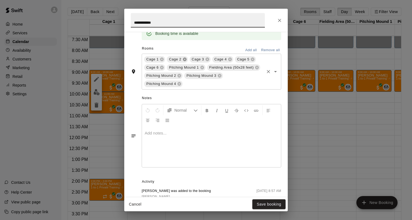
click at [184, 60] on icon at bounding box center [185, 59] width 4 height 4
click at [183, 53] on div "Rooms Add all Remove all" at bounding box center [206, 48] width 150 height 9
click at [183, 58] on icon at bounding box center [185, 60] width 4 height 4
click at [182, 53] on div "Rooms Add all Remove all" at bounding box center [206, 48] width 150 height 9
click at [182, 57] on span "Cage 4" at bounding box center [175, 59] width 17 height 5
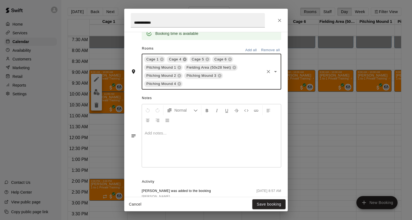
click at [183, 58] on icon at bounding box center [185, 59] width 4 height 4
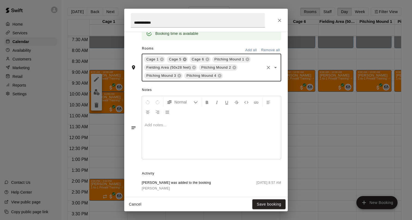
click at [183, 60] on icon at bounding box center [185, 59] width 4 height 4
click at [184, 61] on icon at bounding box center [185, 60] width 4 height 4
click at [199, 60] on span "Pitching Mound 1" at bounding box center [184, 59] width 34 height 5
click at [202, 60] on icon at bounding box center [202, 59] width 4 height 4
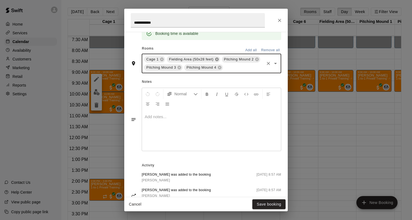
click at [216, 60] on icon at bounding box center [217, 60] width 4 height 4
click at [202, 59] on icon at bounding box center [202, 59] width 4 height 4
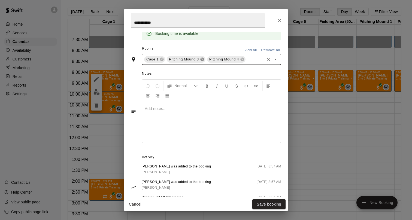
click at [202, 58] on icon at bounding box center [202, 60] width 4 height 4
click at [204, 59] on icon at bounding box center [202, 59] width 4 height 4
click at [262, 204] on button "Save booking" at bounding box center [268, 204] width 33 height 10
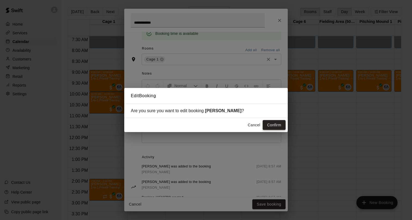
click at [279, 125] on button "Confirm" at bounding box center [274, 125] width 23 height 10
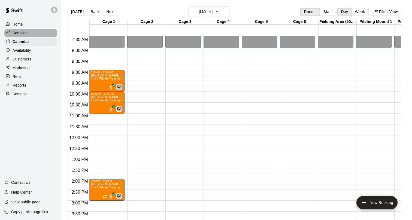
click at [34, 33] on div "Services" at bounding box center [30, 33] width 53 height 8
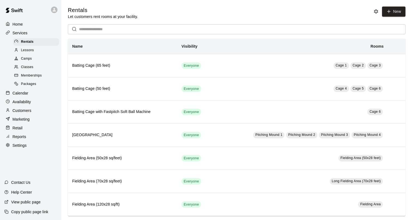
click at [37, 49] on div "Lessons" at bounding box center [36, 51] width 46 height 8
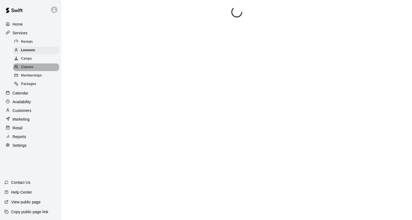
click at [36, 68] on div "Classes" at bounding box center [36, 67] width 46 height 8
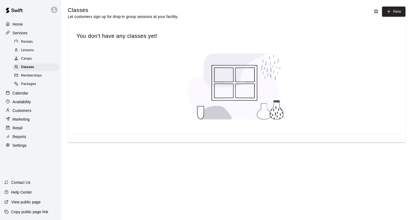
click at [41, 48] on div "Lessons" at bounding box center [36, 51] width 46 height 8
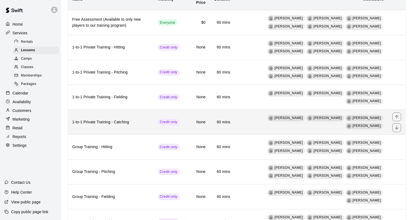
click at [137, 122] on h6 "1-to-1 Private Training - Catching" at bounding box center [110, 122] width 77 height 6
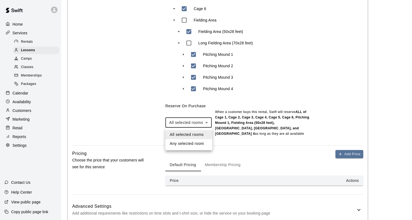
click at [201, 147] on li "Any selected room" at bounding box center [188, 143] width 47 height 9
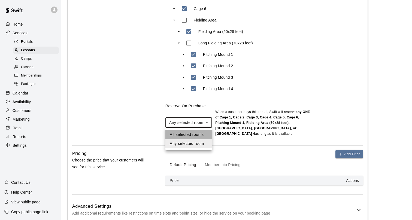
click at [191, 137] on li "All selected rooms" at bounding box center [188, 134] width 47 height 9
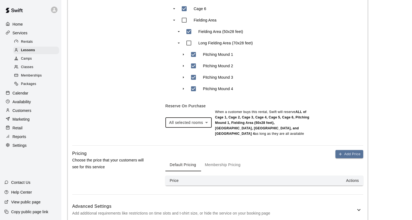
click at [190, 144] on li "Any selected room" at bounding box center [188, 143] width 47 height 9
type input "***"
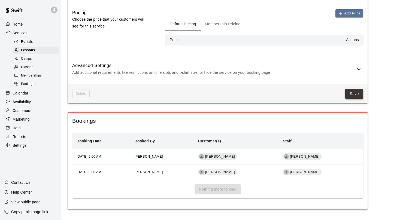
click at [358, 91] on button "Save" at bounding box center [354, 94] width 18 height 10
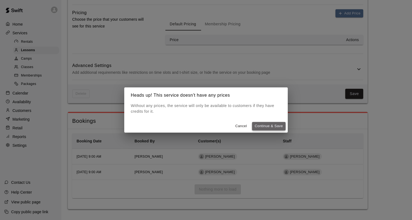
click at [271, 127] on button "Continue & Save" at bounding box center [269, 126] width 34 height 8
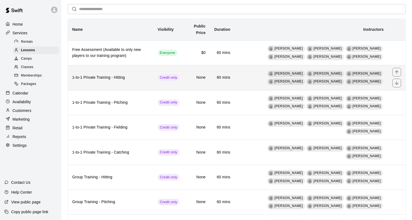
click at [139, 82] on th "1-to-1 Private Training - Hitting" at bounding box center [111, 77] width 86 height 25
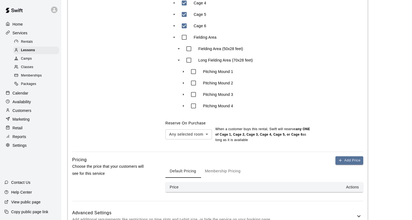
scroll to position [398, 0]
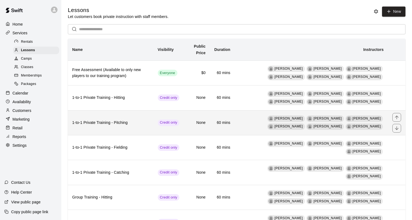
click at [128, 121] on h6 "1-to-1 Private Training - Pitching" at bounding box center [110, 123] width 77 height 6
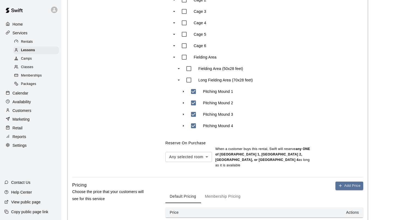
scroll to position [378, 0]
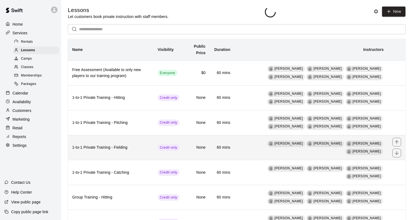
click at [140, 155] on th "1-to-1 Private Training - Fielding" at bounding box center [111, 147] width 86 height 25
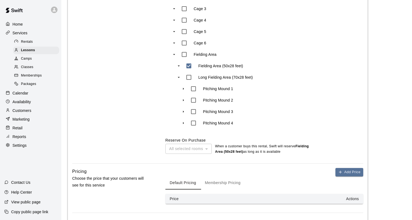
scroll to position [380, 0]
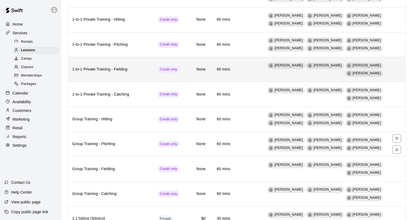
scroll to position [80, 0]
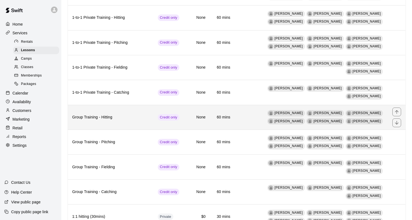
click at [138, 117] on h6 "Group Training - Hitting" at bounding box center [110, 117] width 77 height 6
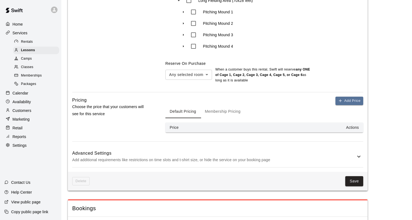
scroll to position [459, 0]
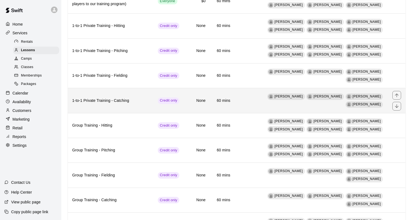
scroll to position [114, 0]
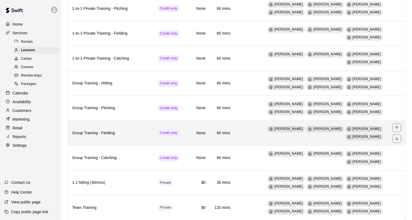
click at [125, 131] on h6 "Group Training - Fielding" at bounding box center [110, 133] width 77 height 6
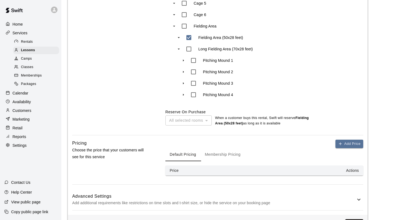
scroll to position [438, 0]
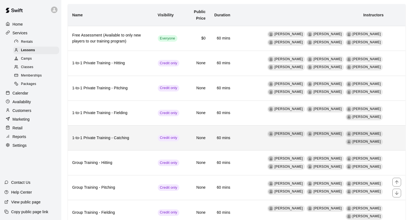
scroll to position [123, 0]
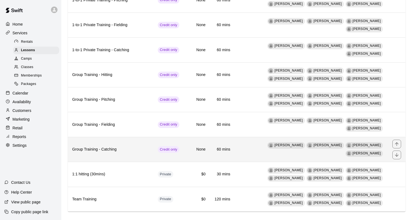
click at [109, 147] on h6 "Group Training - Catching" at bounding box center [110, 150] width 77 height 6
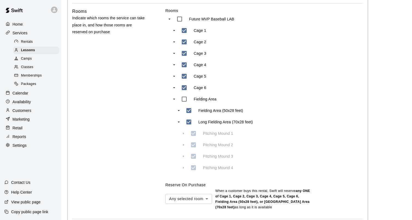
scroll to position [395, 0]
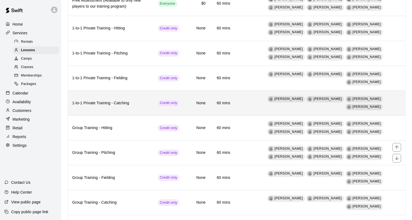
scroll to position [123, 0]
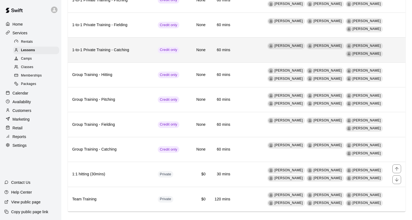
click at [105, 162] on th "1:1 hitting (30mins)" at bounding box center [111, 174] width 86 height 25
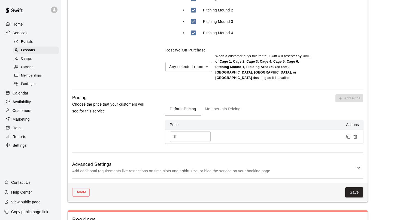
scroll to position [459, 0]
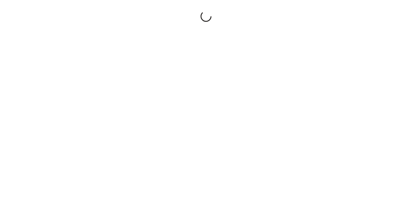
click at [210, 13] on div at bounding box center [206, 110] width 412 height 220
